Goal: Task Accomplishment & Management: Complete application form

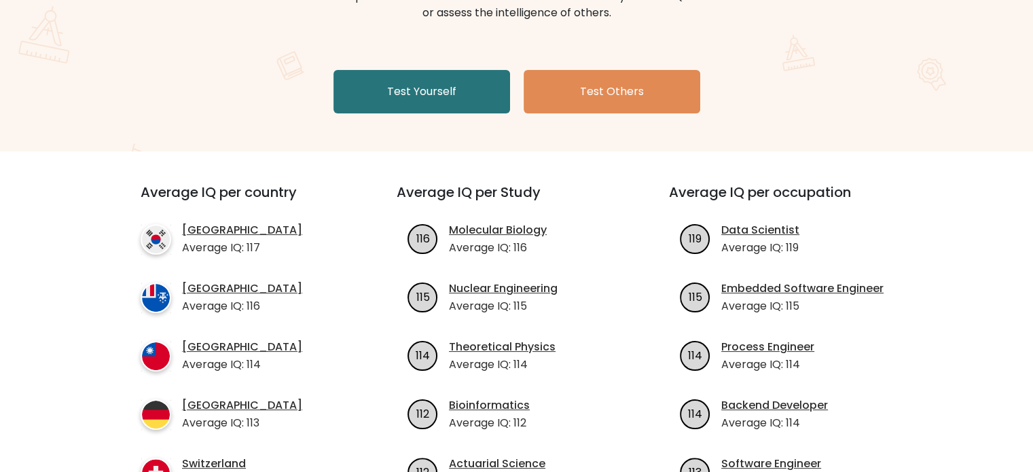
scroll to position [136, 0]
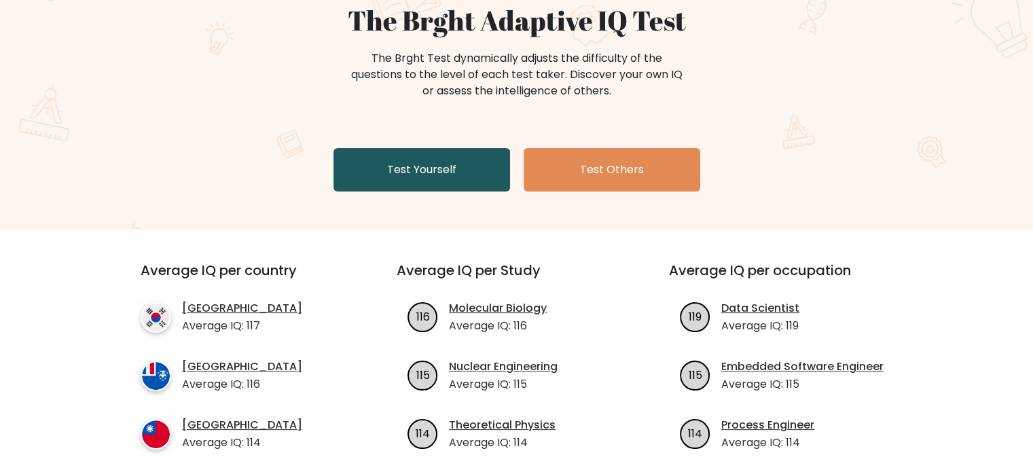
click at [393, 177] on link "Test Yourself" at bounding box center [421, 169] width 177 height 43
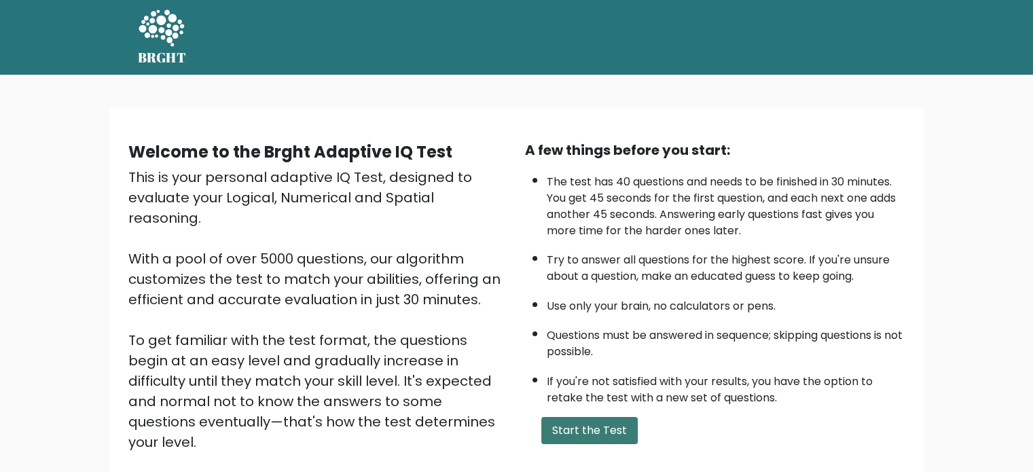
click at [589, 435] on button "Start the Test" at bounding box center [589, 430] width 96 height 27
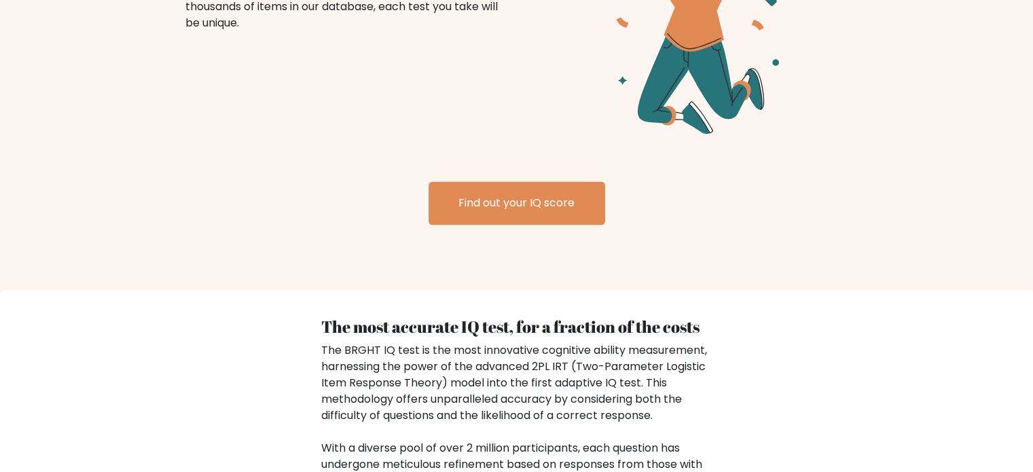
scroll to position [1833, 0]
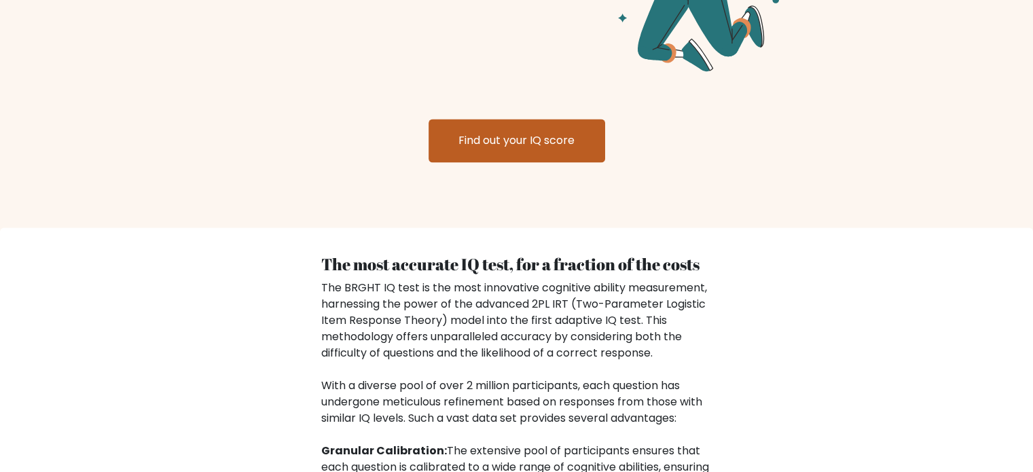
click at [574, 132] on link "Find out your IQ score" at bounding box center [516, 140] width 177 height 43
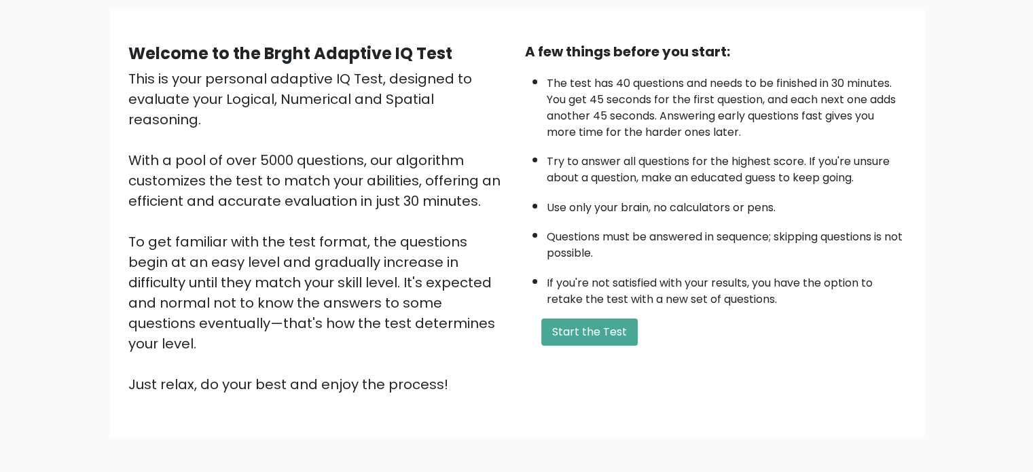
scroll to position [149, 0]
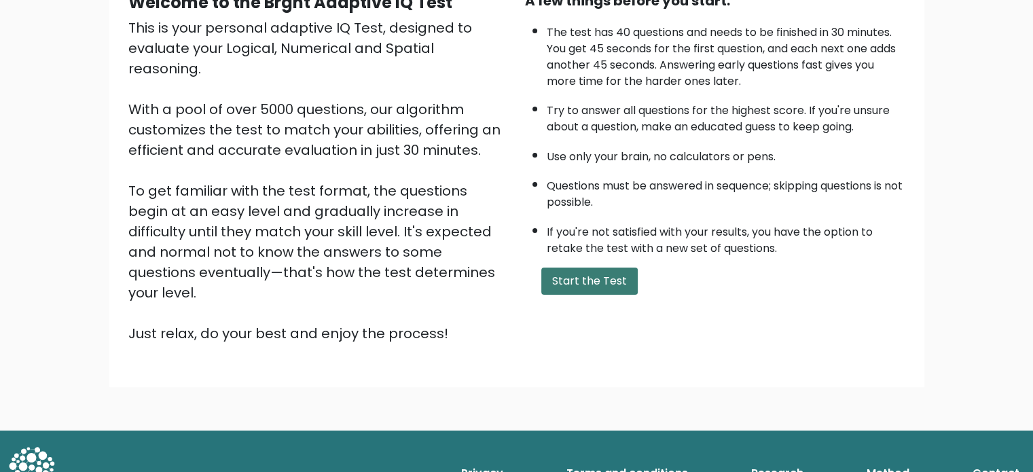
click at [593, 290] on button "Start the Test" at bounding box center [589, 281] width 96 height 27
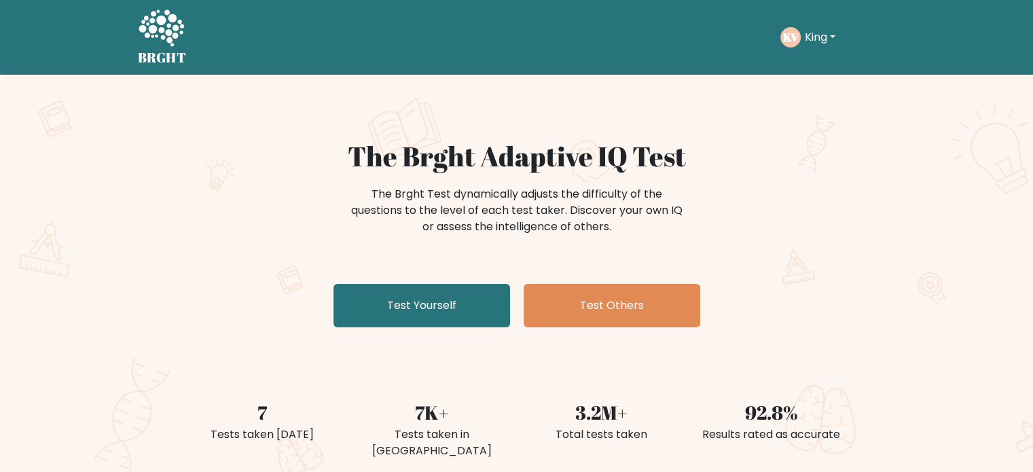
click at [831, 35] on button "King" at bounding box center [820, 38] width 39 height 18
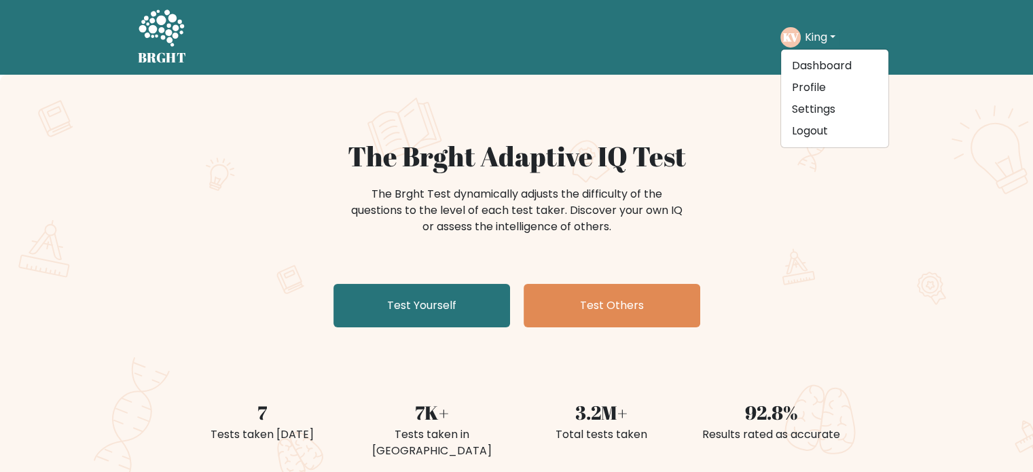
click at [832, 35] on button "King" at bounding box center [820, 38] width 39 height 18
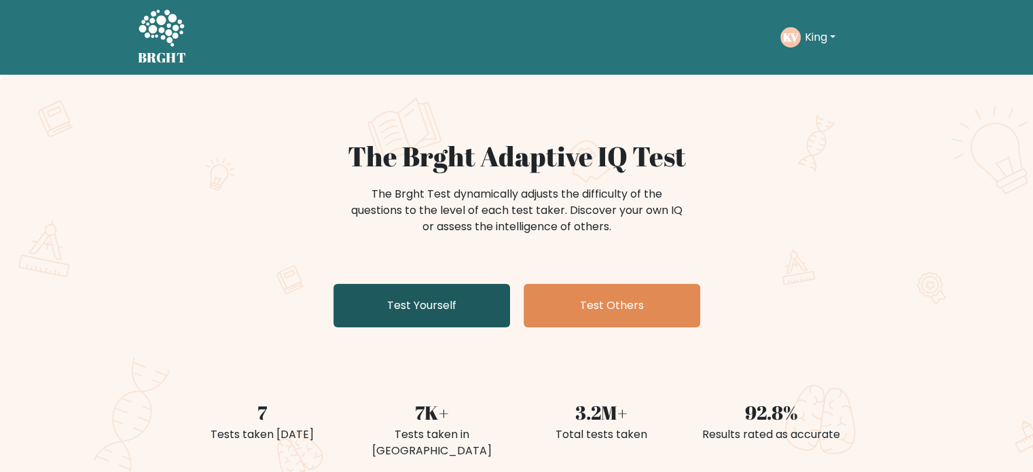
click at [412, 295] on link "Test Yourself" at bounding box center [421, 305] width 177 height 43
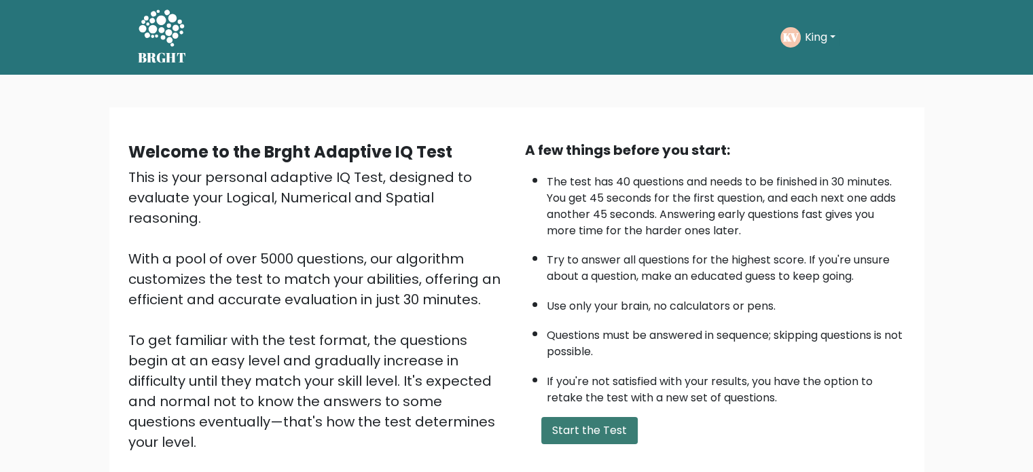
click at [602, 431] on button "Start the Test" at bounding box center [589, 430] width 96 height 27
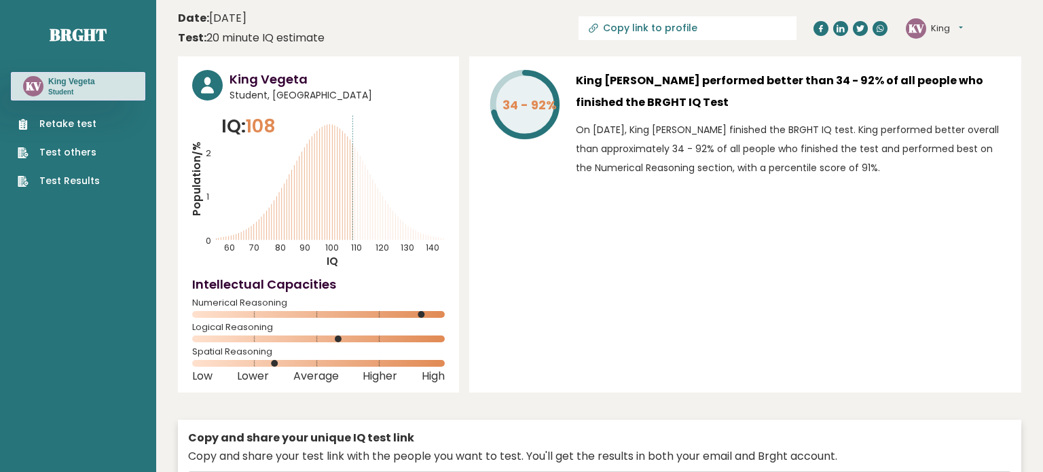
type input "[URL][DOMAIN_NAME]"
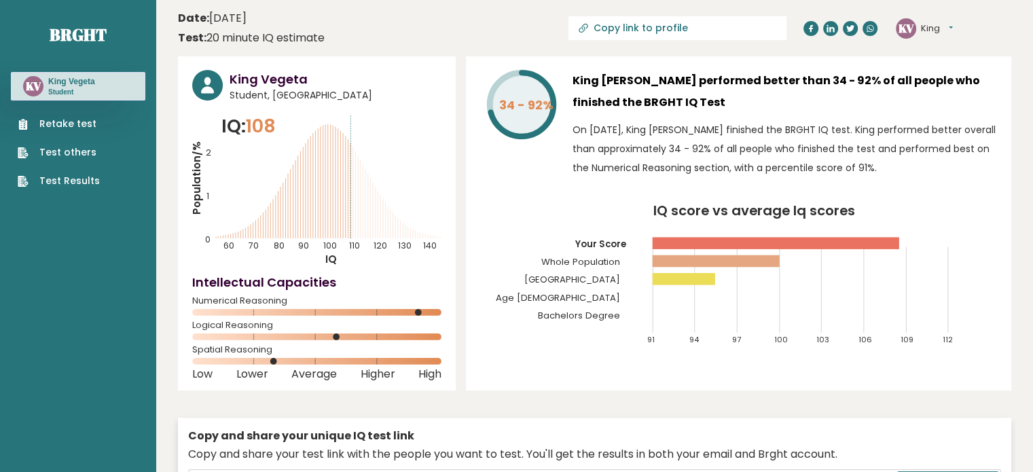
click at [67, 122] on link "Retake test" at bounding box center [59, 124] width 82 height 14
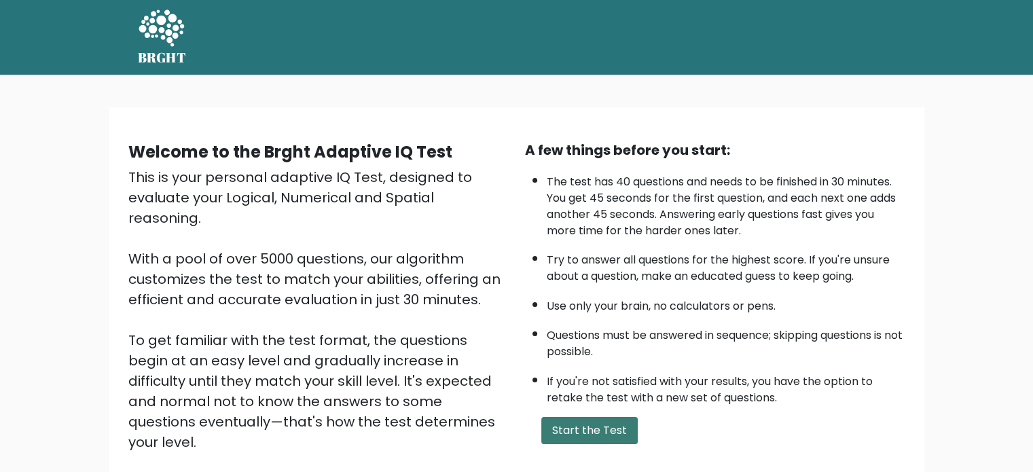
click at [587, 429] on button "Start the Test" at bounding box center [589, 430] width 96 height 27
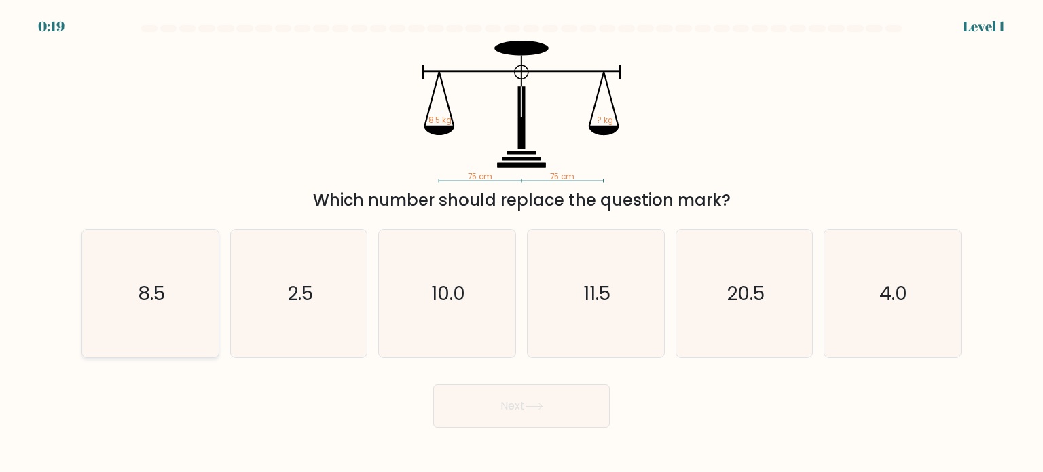
click at [136, 301] on icon "8.5" at bounding box center [150, 294] width 128 height 128
click at [521, 243] on input "a. 8.5" at bounding box center [521, 239] width 1 height 7
radio input "true"
click at [537, 395] on button "Next" at bounding box center [521, 405] width 177 height 43
click at [543, 406] on icon at bounding box center [534, 406] width 18 height 7
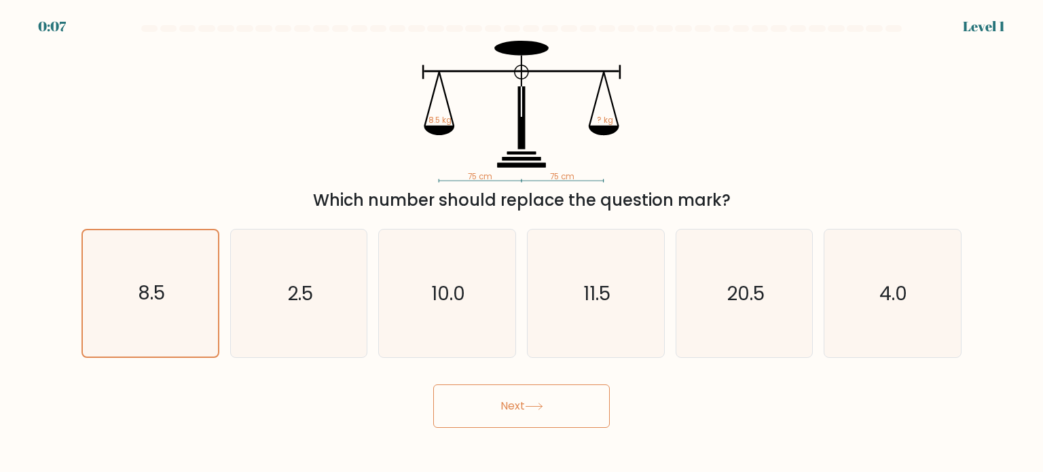
click at [587, 401] on button "Next" at bounding box center [521, 405] width 177 height 43
click at [174, 309] on icon "8.5" at bounding box center [150, 293] width 126 height 126
click at [521, 243] on input "a. 8.5" at bounding box center [521, 239] width 1 height 7
click at [282, 308] on icon "2.5" at bounding box center [299, 294] width 128 height 128
click at [521, 243] on input "b. 2.5" at bounding box center [521, 239] width 1 height 7
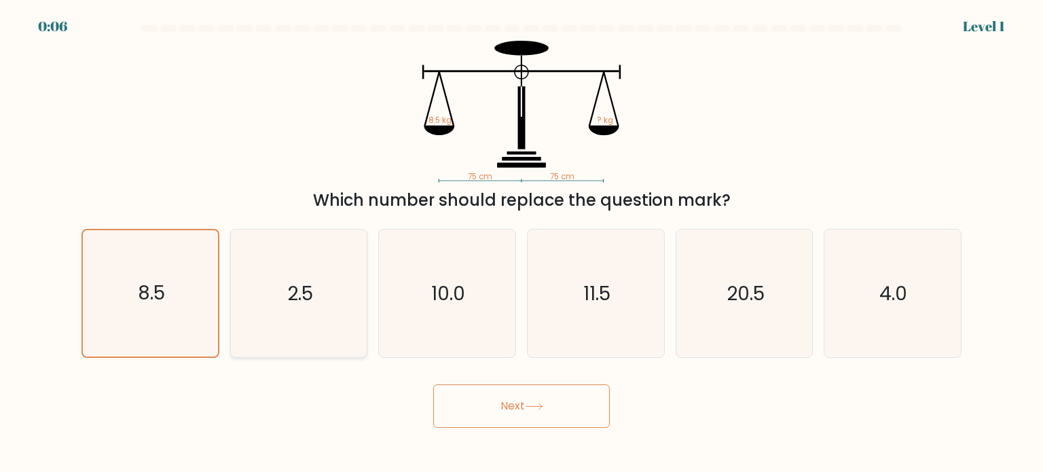
radio input "true"
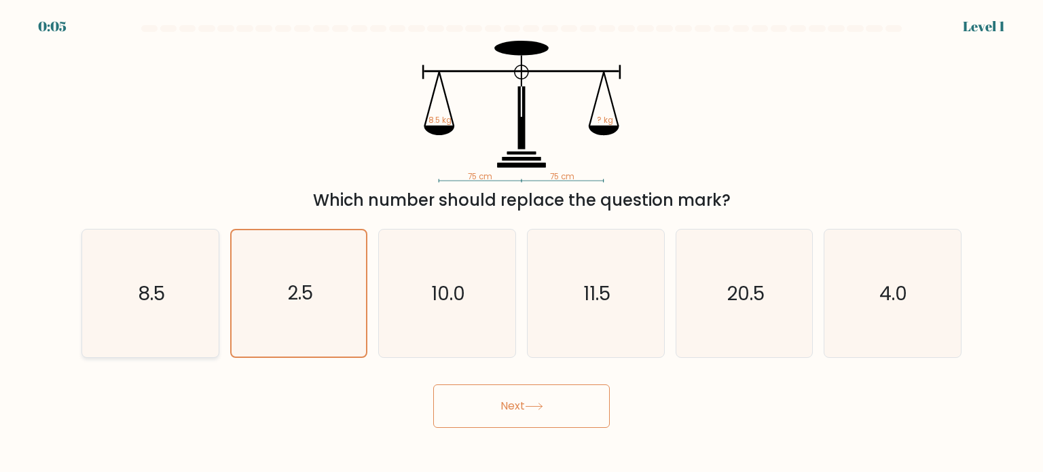
click at [148, 309] on icon "8.5" at bounding box center [150, 294] width 128 height 128
click at [521, 243] on input "a. 8.5" at bounding box center [521, 239] width 1 height 7
radio input "true"
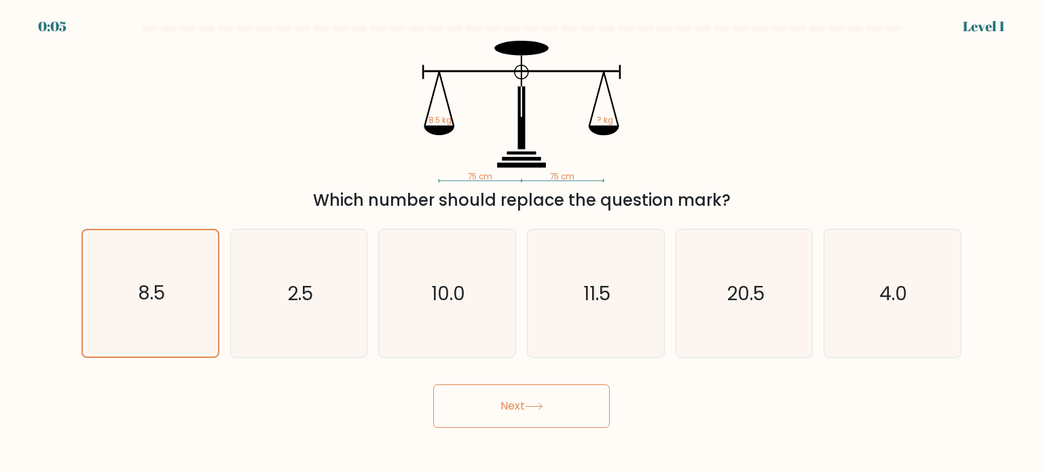
click at [497, 404] on button "Next" at bounding box center [521, 405] width 177 height 43
drag, startPoint x: 530, startPoint y: 414, endPoint x: 541, endPoint y: 404, distance: 15.0
click at [530, 413] on button "Next" at bounding box center [521, 405] width 177 height 43
drag, startPoint x: 574, startPoint y: 394, endPoint x: 638, endPoint y: 394, distance: 64.5
click at [579, 394] on button "Next" at bounding box center [521, 405] width 177 height 43
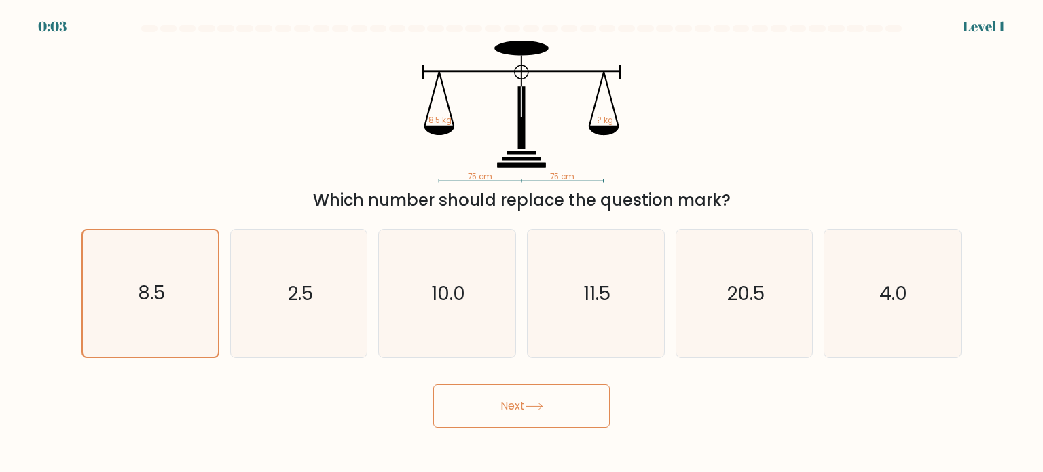
click at [608, 401] on button "Next" at bounding box center [521, 405] width 177 height 43
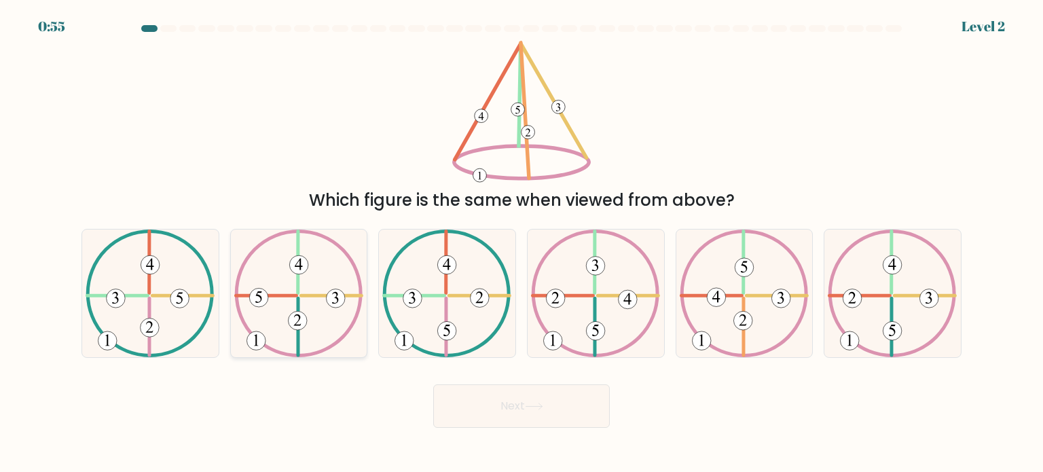
click at [307, 277] on icon at bounding box center [298, 294] width 129 height 128
click at [521, 243] on input "b." at bounding box center [521, 239] width 1 height 7
radio input "true"
click at [745, 327] on 734 at bounding box center [742, 320] width 19 height 19
click at [522, 243] on input "e." at bounding box center [521, 239] width 1 height 7
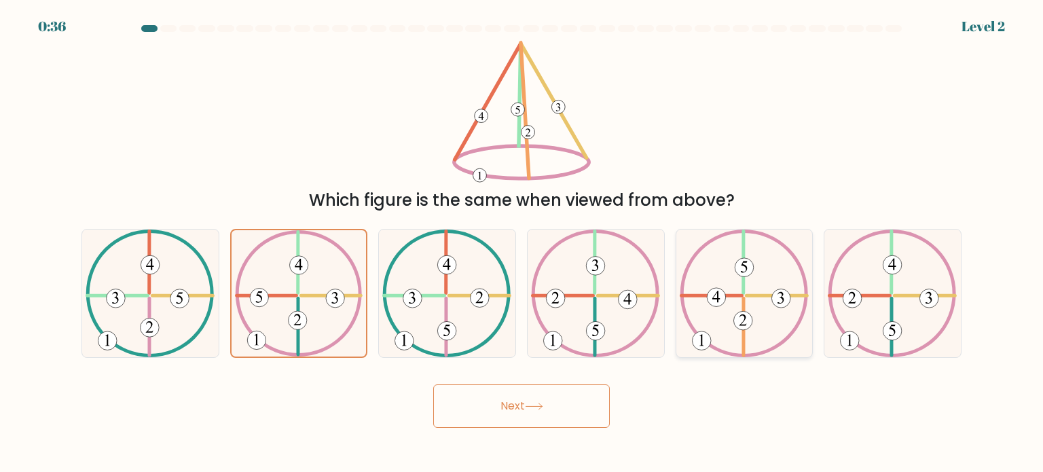
radio input "true"
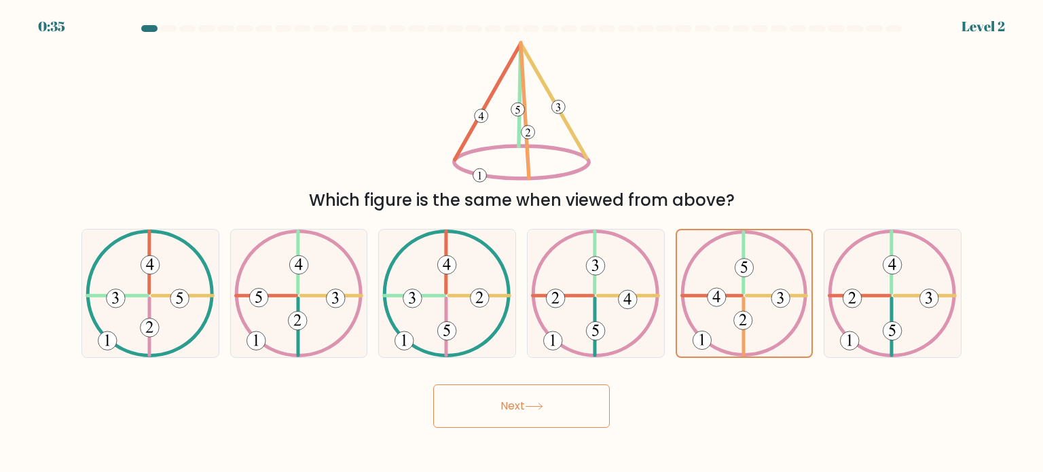
click at [524, 411] on button "Next" at bounding box center [521, 405] width 177 height 43
click at [531, 404] on icon at bounding box center [534, 406] width 18 height 7
click at [532, 404] on icon at bounding box center [534, 406] width 18 height 7
click at [609, 405] on button "Next" at bounding box center [521, 405] width 177 height 43
click at [557, 401] on button "Next" at bounding box center [521, 405] width 177 height 43
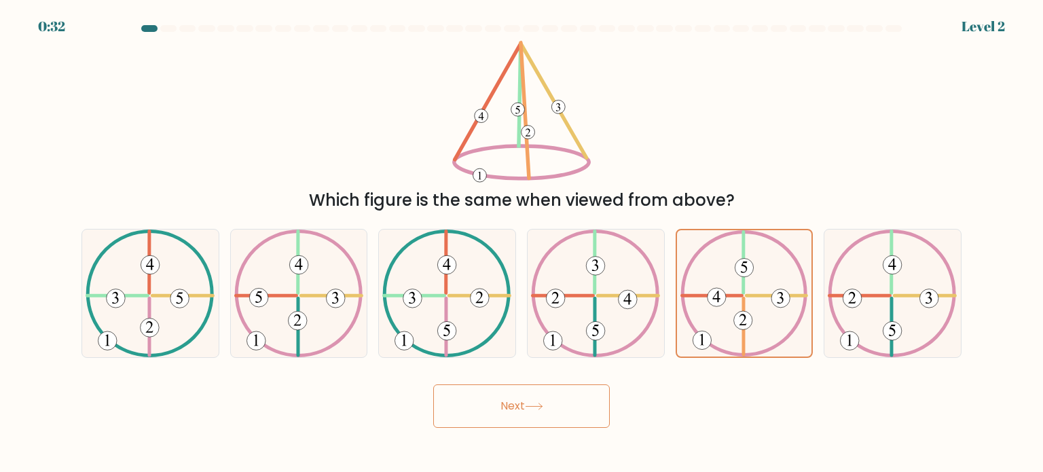
click at [663, 420] on div "Next" at bounding box center [521, 401] width 896 height 54
click at [494, 404] on button "Next" at bounding box center [521, 405] width 177 height 43
click at [569, 315] on icon at bounding box center [595, 294] width 129 height 128
click at [522, 243] on input "d." at bounding box center [521, 239] width 1 height 7
radio input "true"
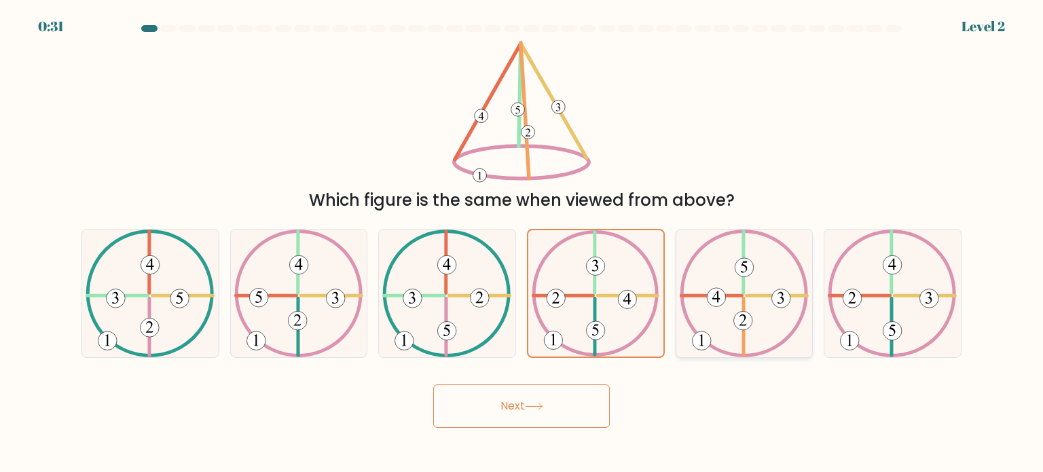
click at [736, 313] on icon at bounding box center [744, 294] width 129 height 128
click at [522, 243] on input "e." at bounding box center [521, 239] width 1 height 7
radio input "true"
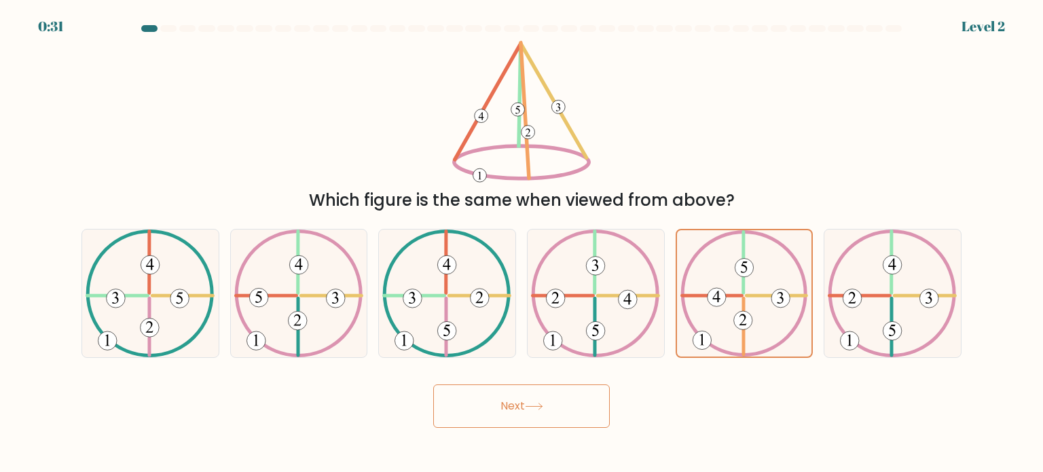
click at [562, 401] on button "Next" at bounding box center [521, 405] width 177 height 43
click at [555, 401] on button "Next" at bounding box center [521, 405] width 177 height 43
click at [539, 401] on button "Next" at bounding box center [521, 405] width 177 height 43
click at [534, 401] on button "Next" at bounding box center [521, 405] width 177 height 43
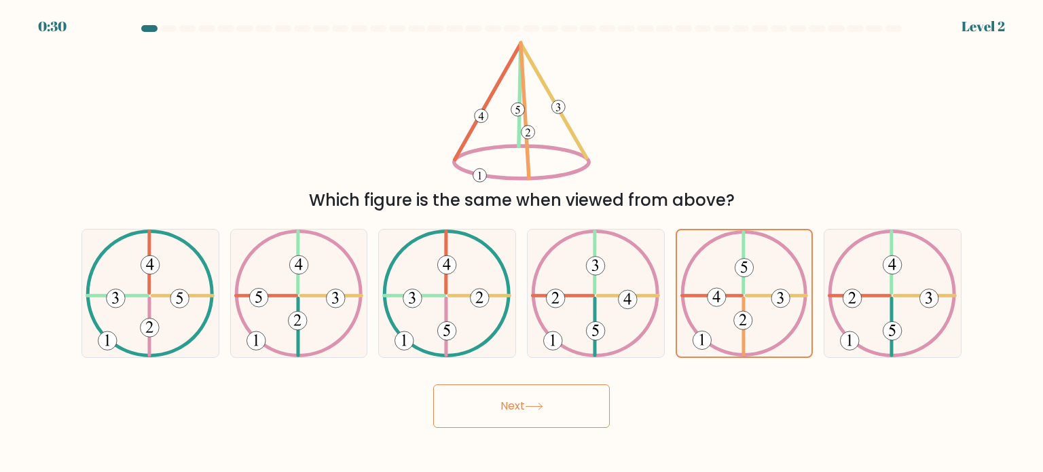
click at [532, 401] on button "Next" at bounding box center [521, 405] width 177 height 43
click at [530, 401] on button "Next" at bounding box center [521, 405] width 177 height 43
click at [526, 401] on button "Next" at bounding box center [521, 405] width 177 height 43
drag, startPoint x: 513, startPoint y: 401, endPoint x: 497, endPoint y: 399, distance: 16.4
click at [508, 401] on button "Next" at bounding box center [521, 405] width 177 height 43
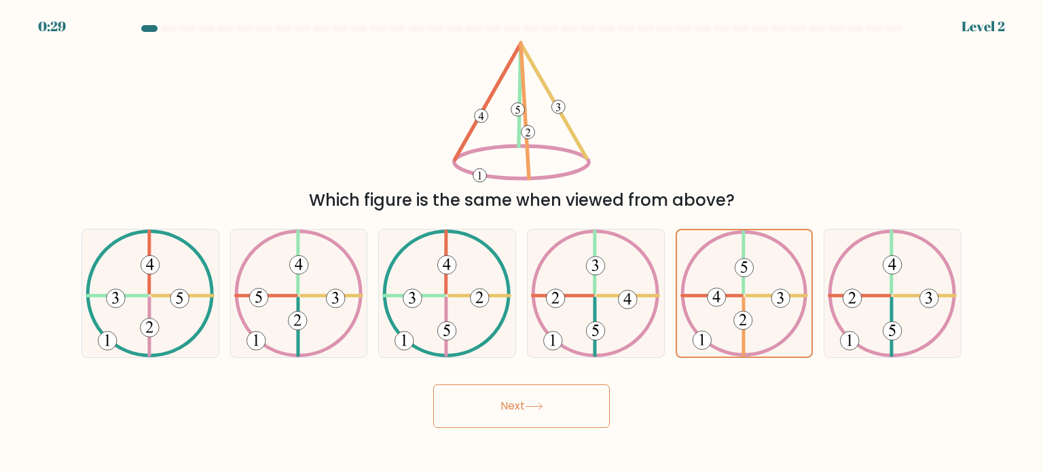
click at [490, 399] on button "Next" at bounding box center [521, 405] width 177 height 43
click at [433, 400] on button "Next" at bounding box center [521, 405] width 177 height 43
click at [420, 399] on div "Next" at bounding box center [521, 401] width 896 height 54
drag, startPoint x: 420, startPoint y: 399, endPoint x: 220, endPoint y: 196, distance: 284.7
click at [414, 395] on div "Next" at bounding box center [521, 401] width 896 height 54
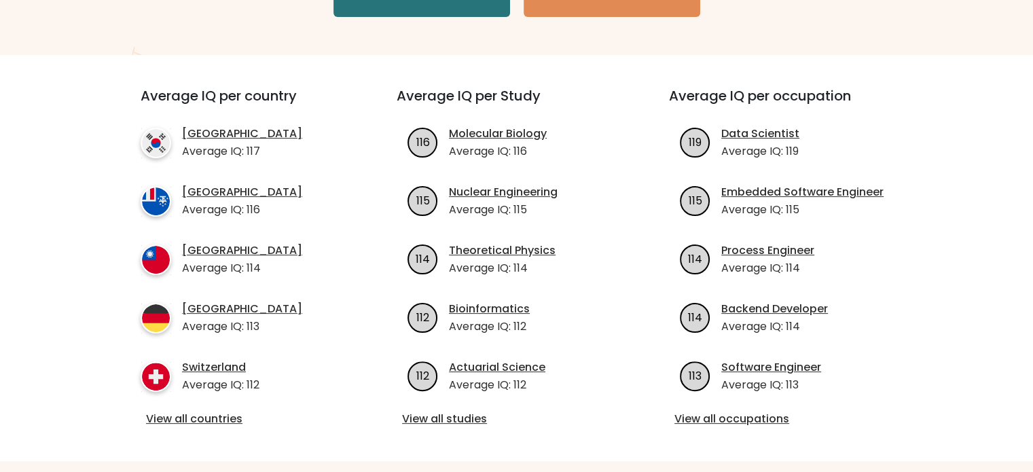
scroll to position [204, 0]
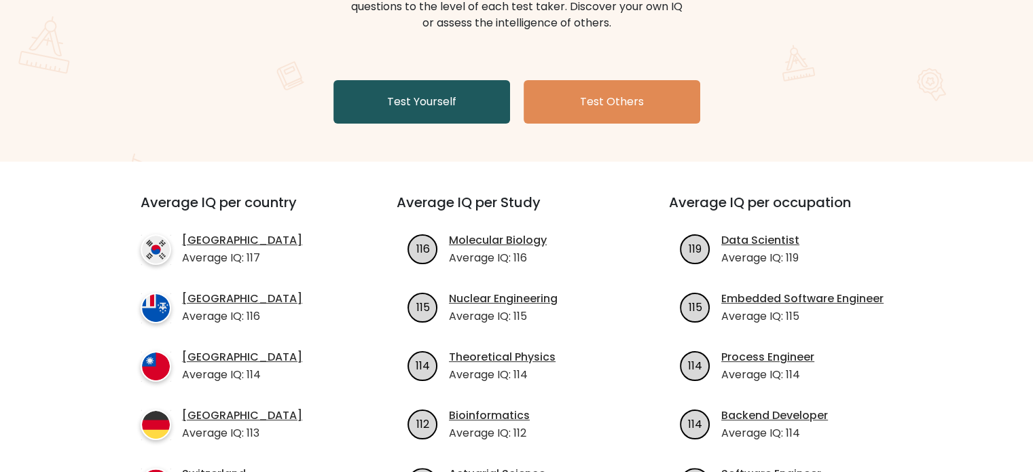
click at [450, 96] on link "Test Yourself" at bounding box center [421, 101] width 177 height 43
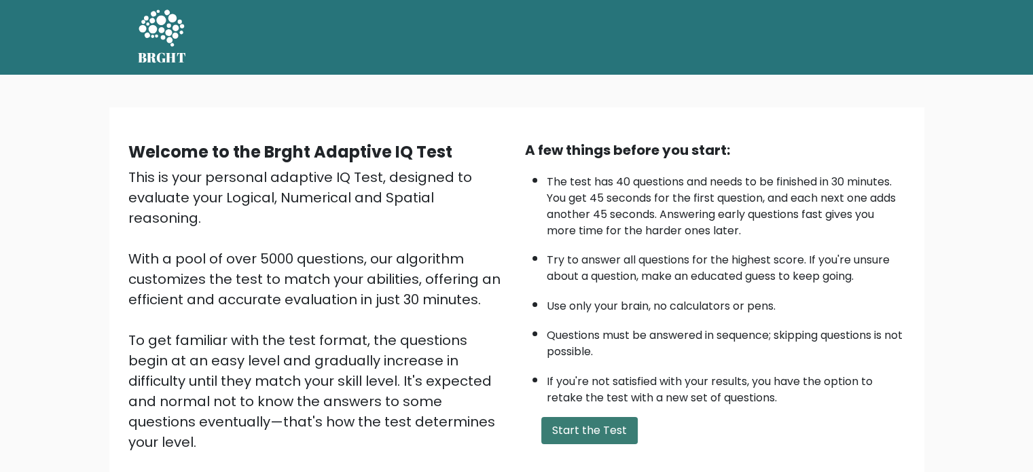
click at [611, 430] on button "Start the Test" at bounding box center [589, 430] width 96 height 27
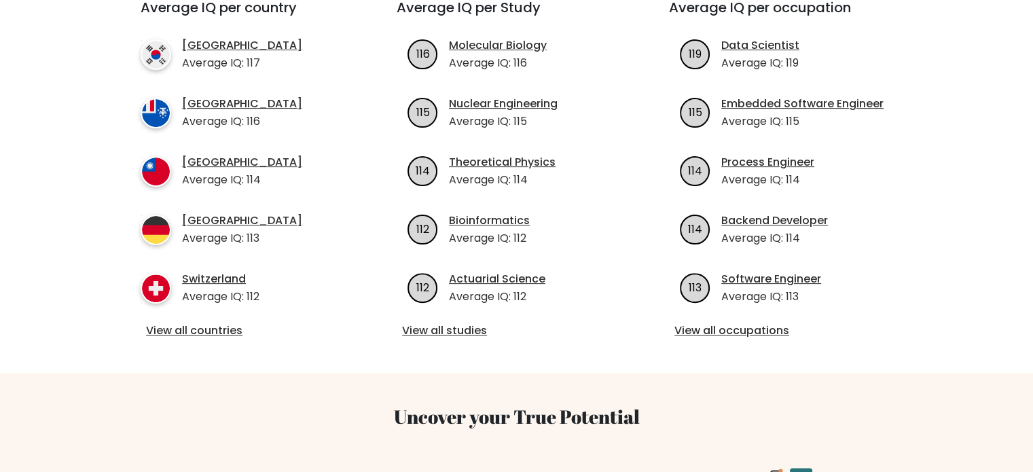
scroll to position [407, 0]
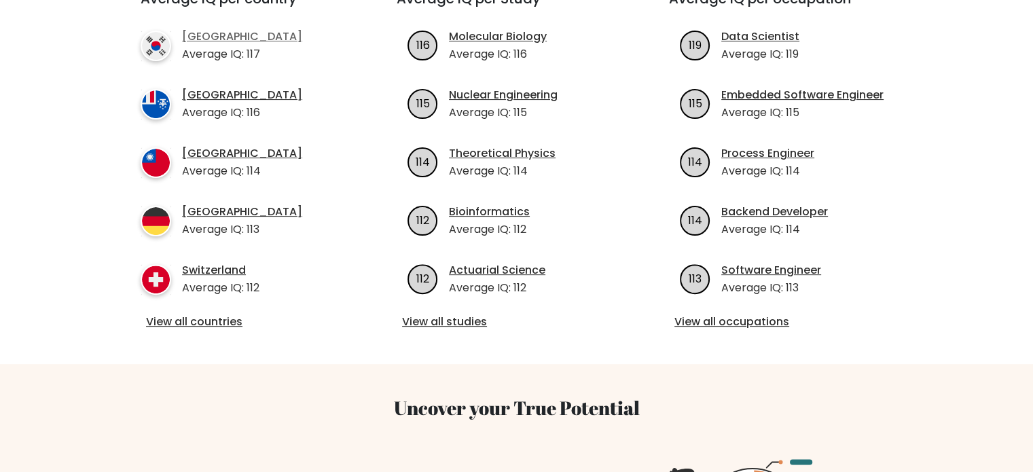
click at [223, 36] on link "[GEOGRAPHIC_DATA]" at bounding box center [242, 37] width 120 height 16
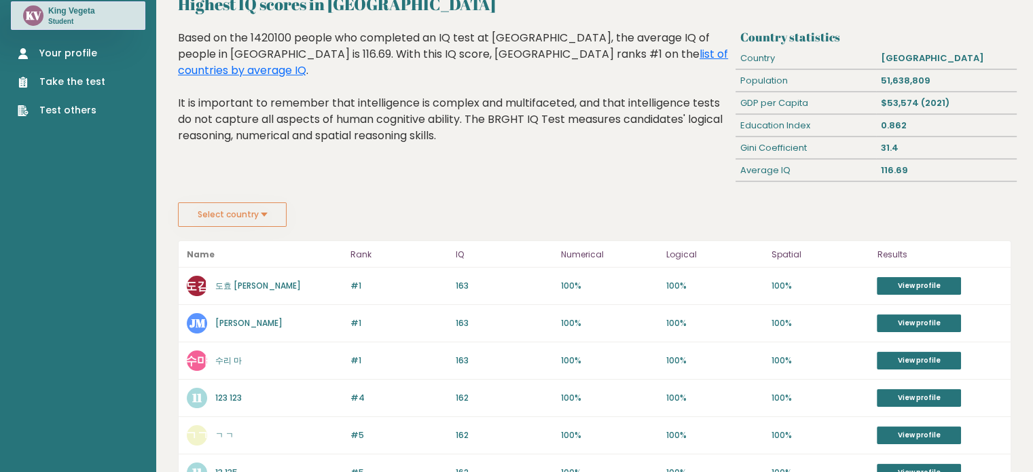
scroll to position [204, 0]
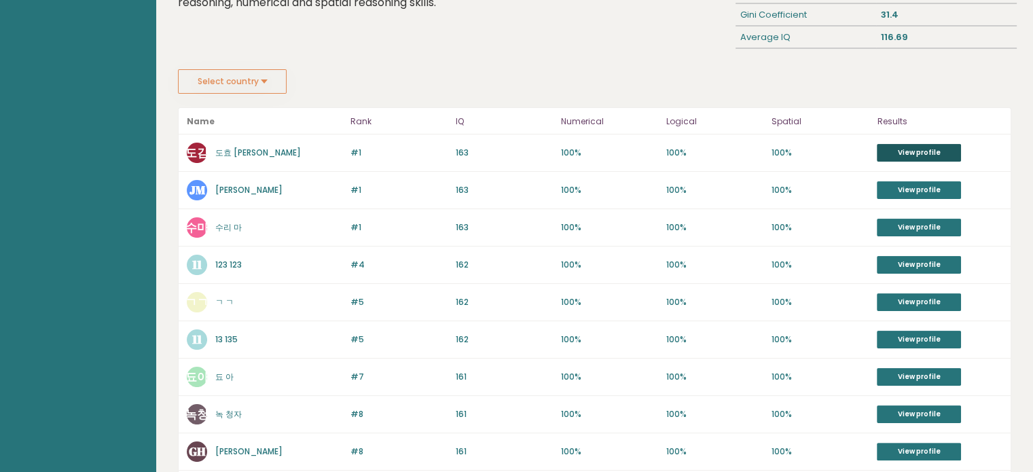
click at [935, 145] on link "View profile" at bounding box center [919, 153] width 84 height 18
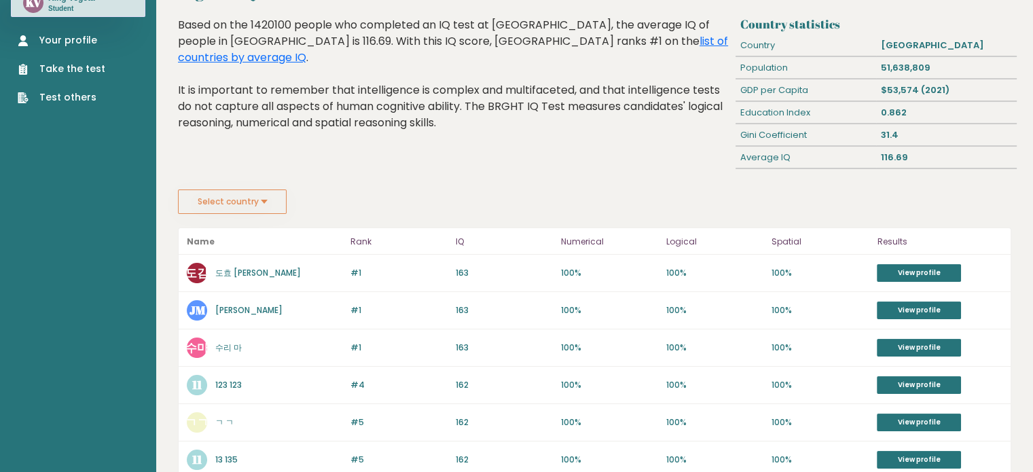
scroll to position [0, 0]
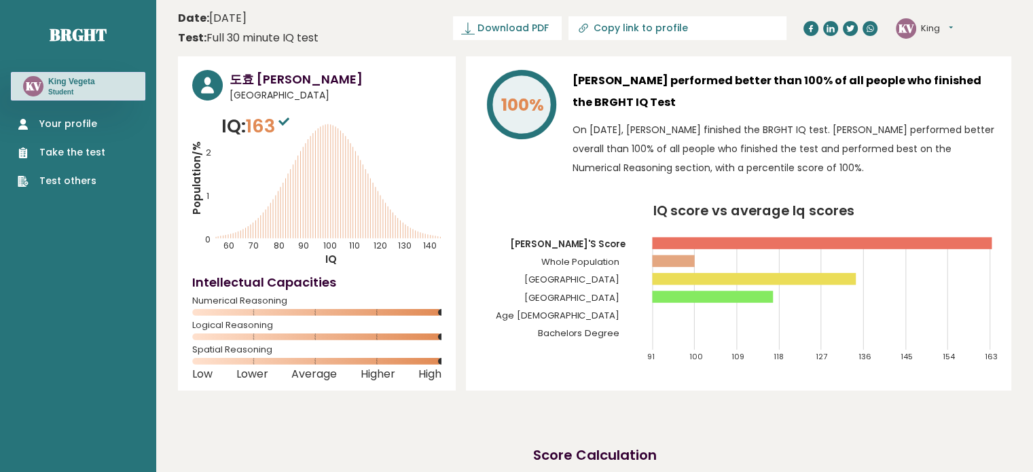
click at [67, 146] on link "Take the test" at bounding box center [62, 152] width 88 height 14
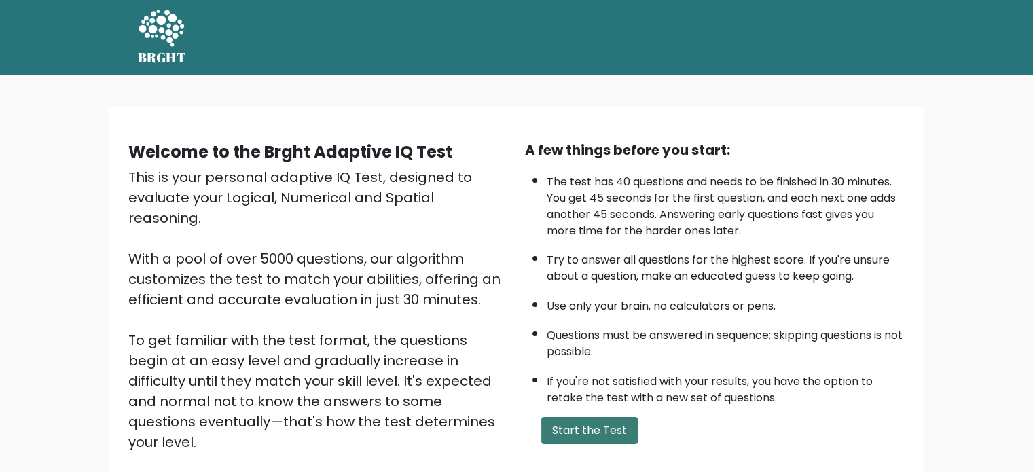
click at [601, 429] on button "Start the Test" at bounding box center [589, 430] width 96 height 27
